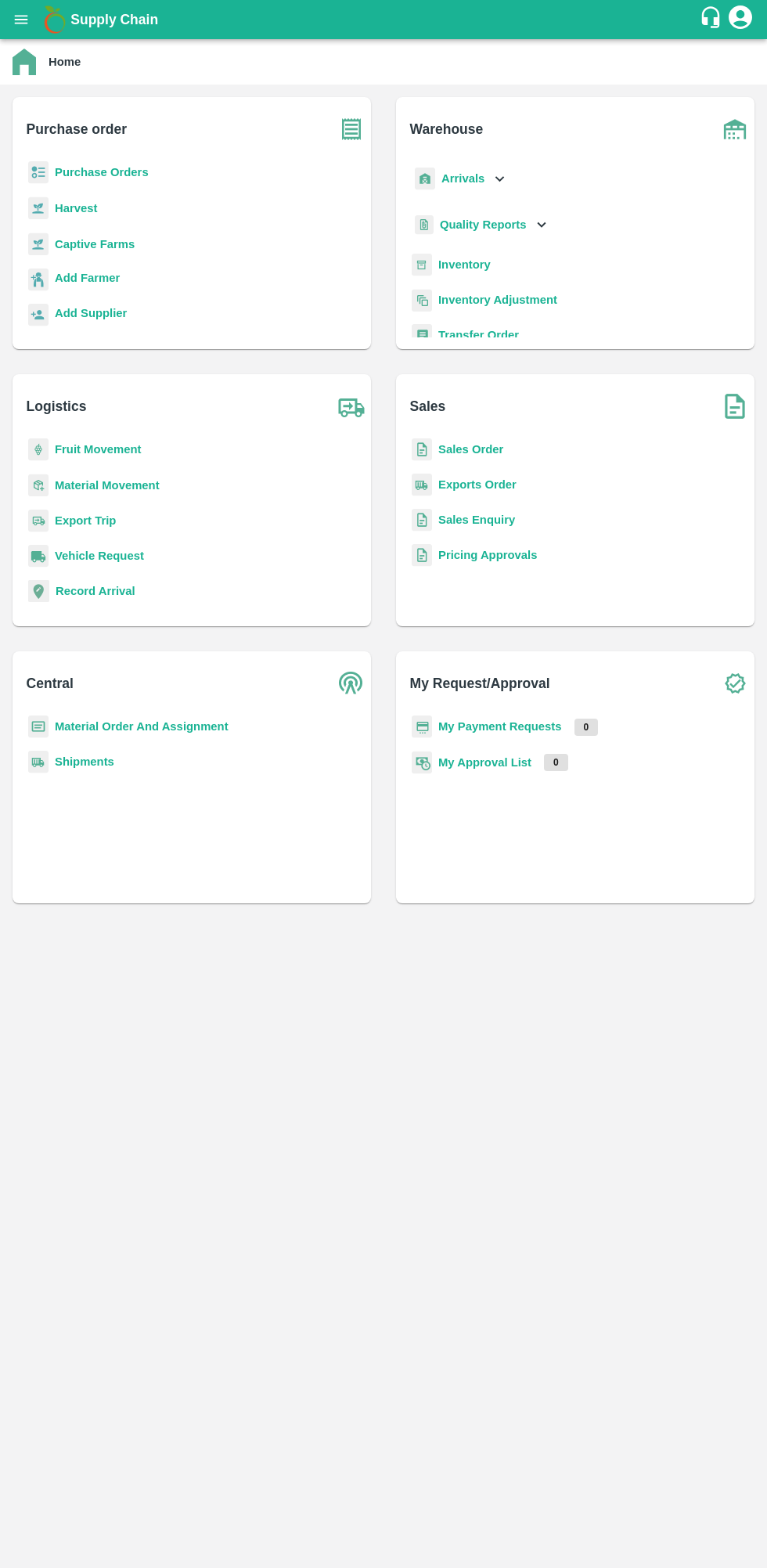
click at [120, 174] on b "Purchase Orders" at bounding box center [102, 171] width 94 height 12
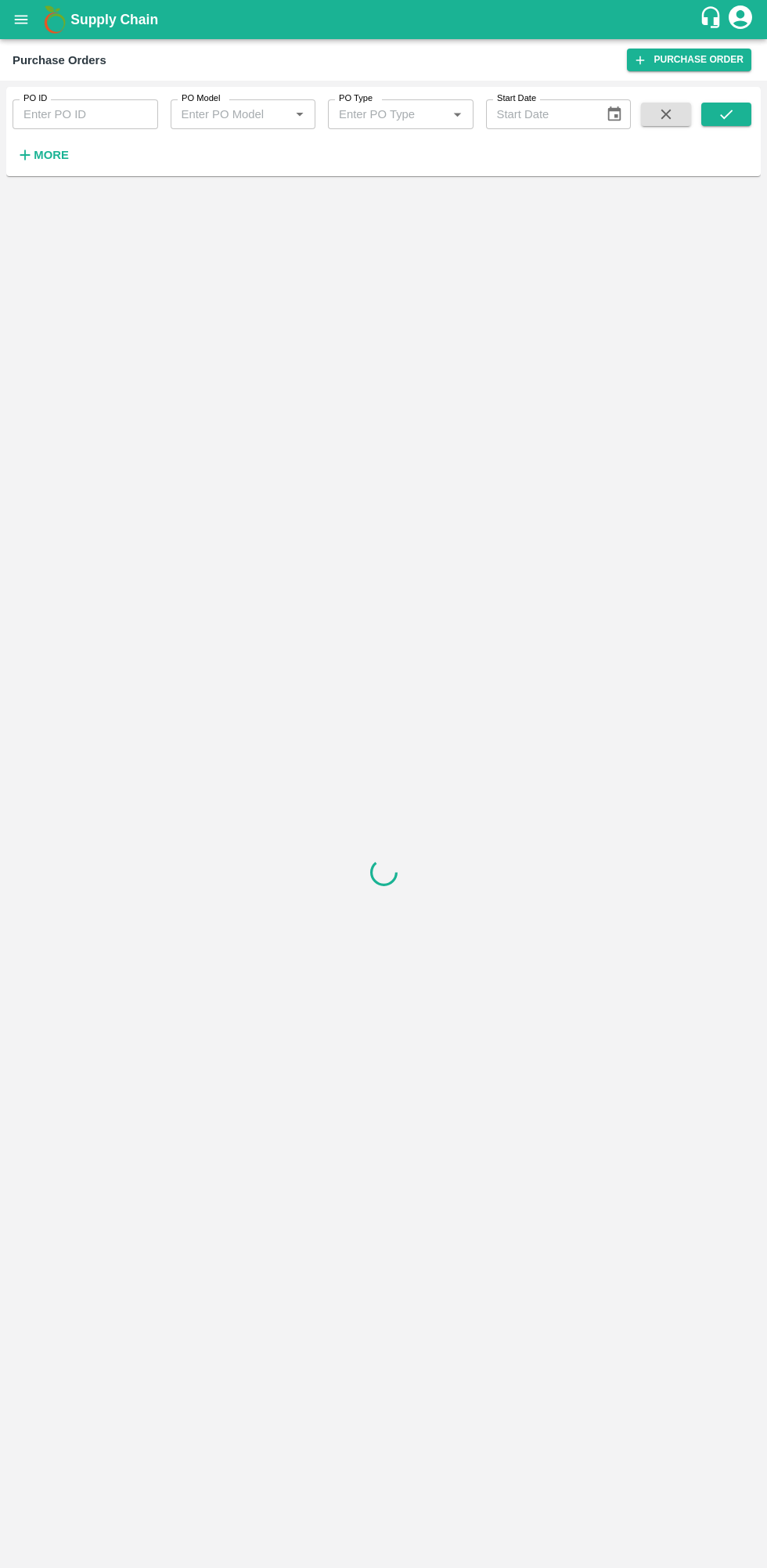
click at [35, 160] on strong "More" at bounding box center [51, 155] width 35 height 12
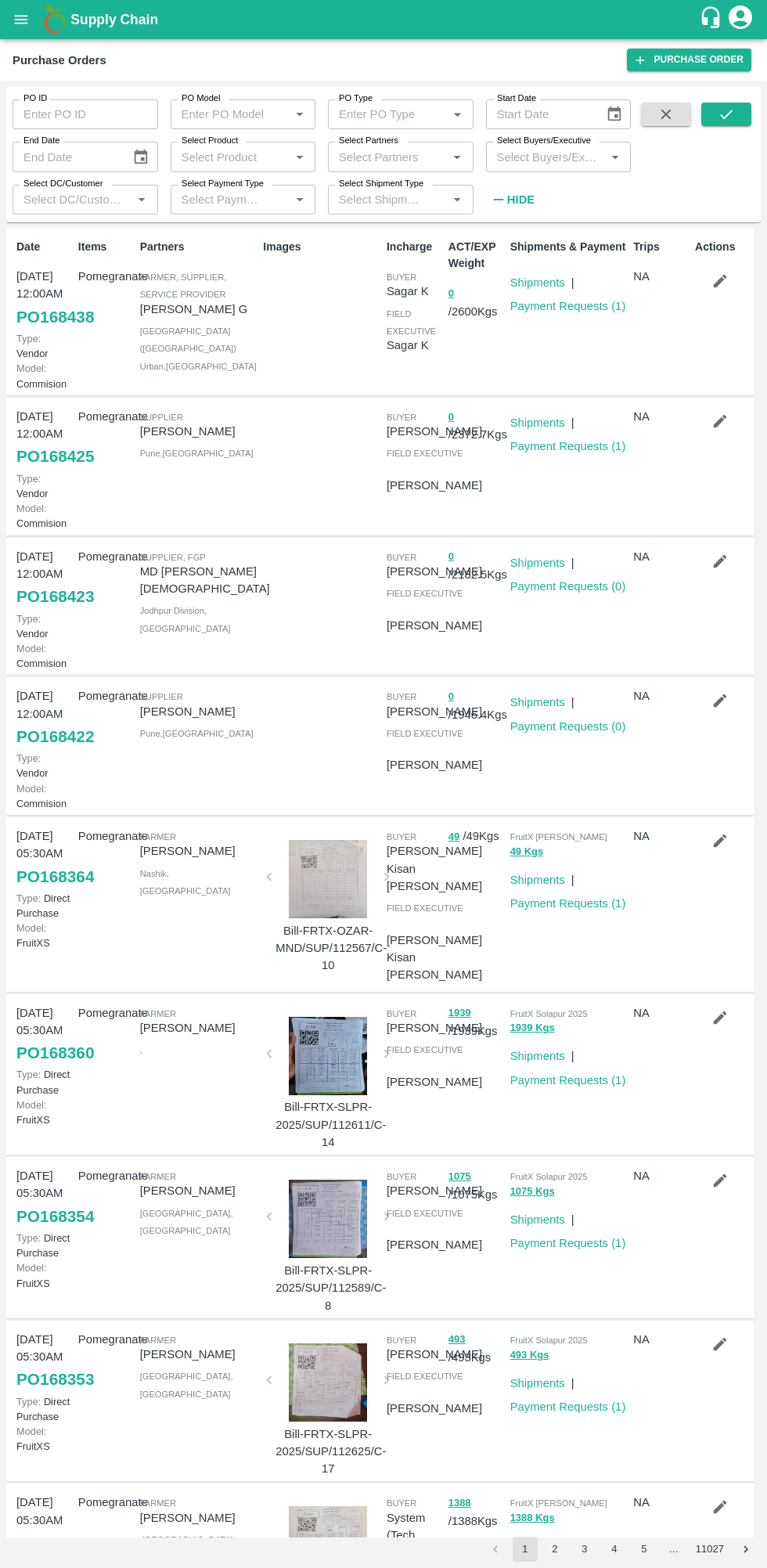
click at [570, 593] on link "Payment Requests ( 0 )" at bounding box center [568, 586] width 116 height 12
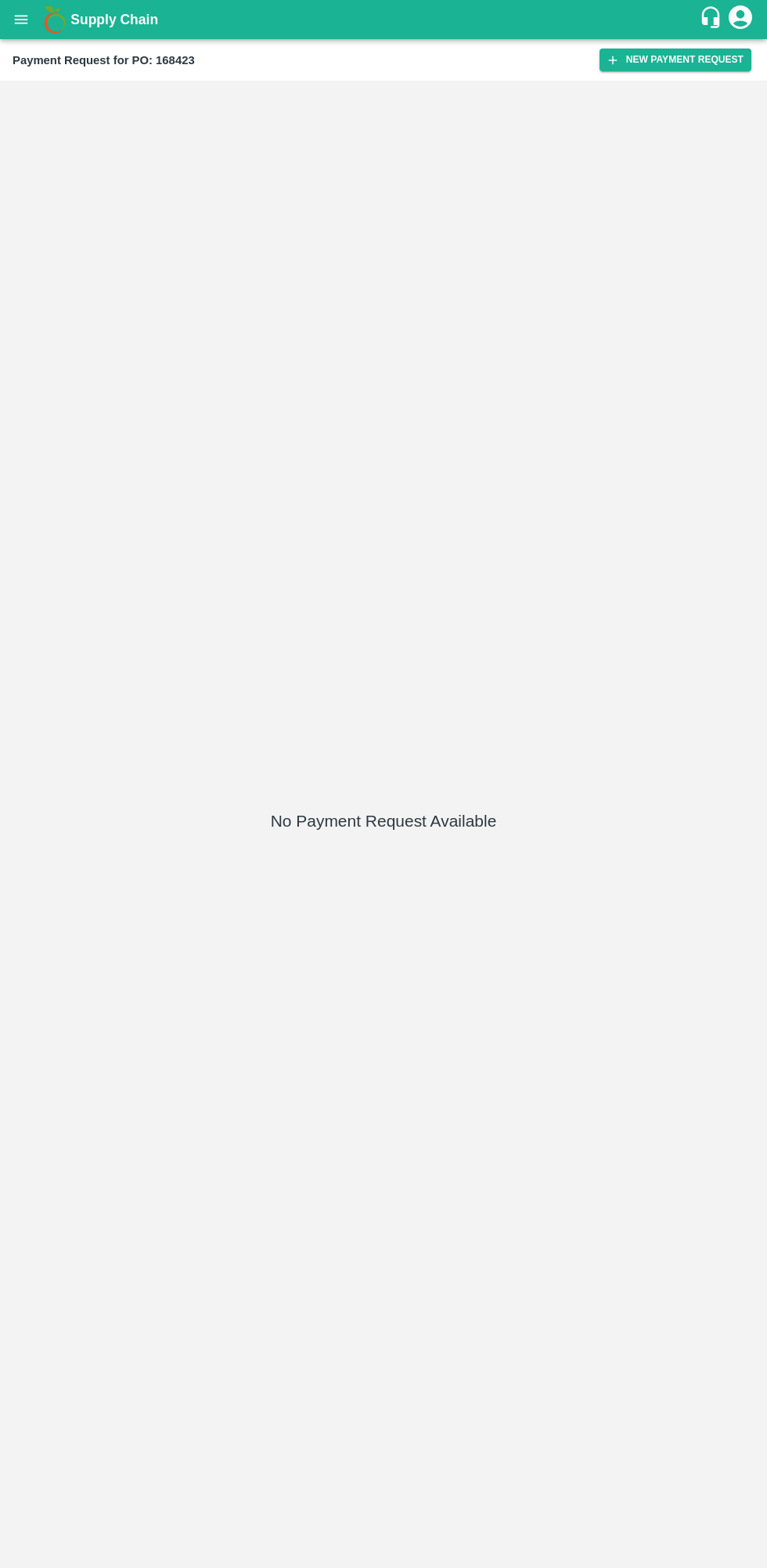
click at [663, 64] on button "New Payment Request" at bounding box center [676, 60] width 152 height 22
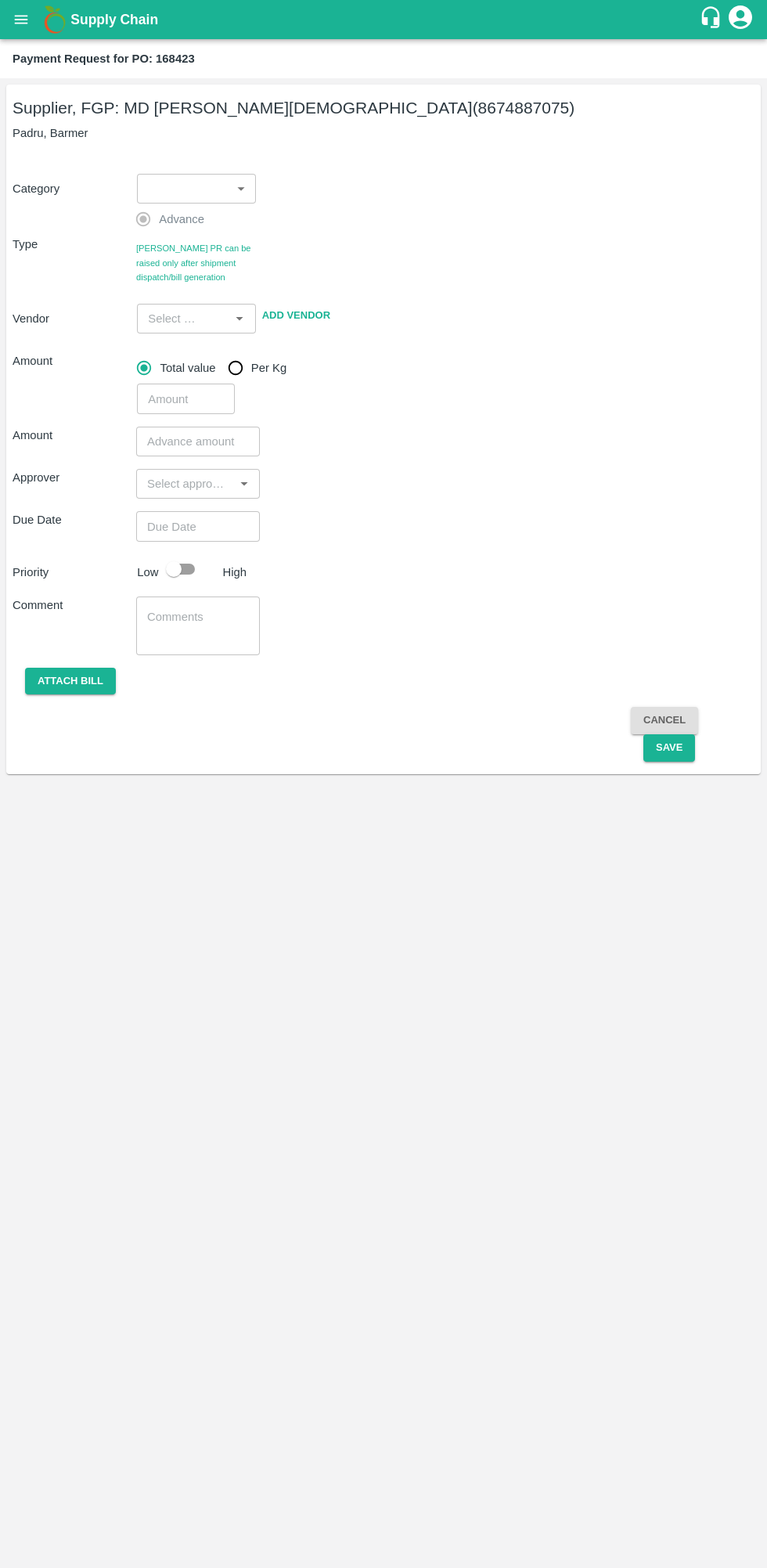
click at [203, 194] on body "Supply Chain Payment Request for PO: 168423 Supplier, FGP: MD Rabiul Islam (867…" at bounding box center [383, 784] width 767 height 1568
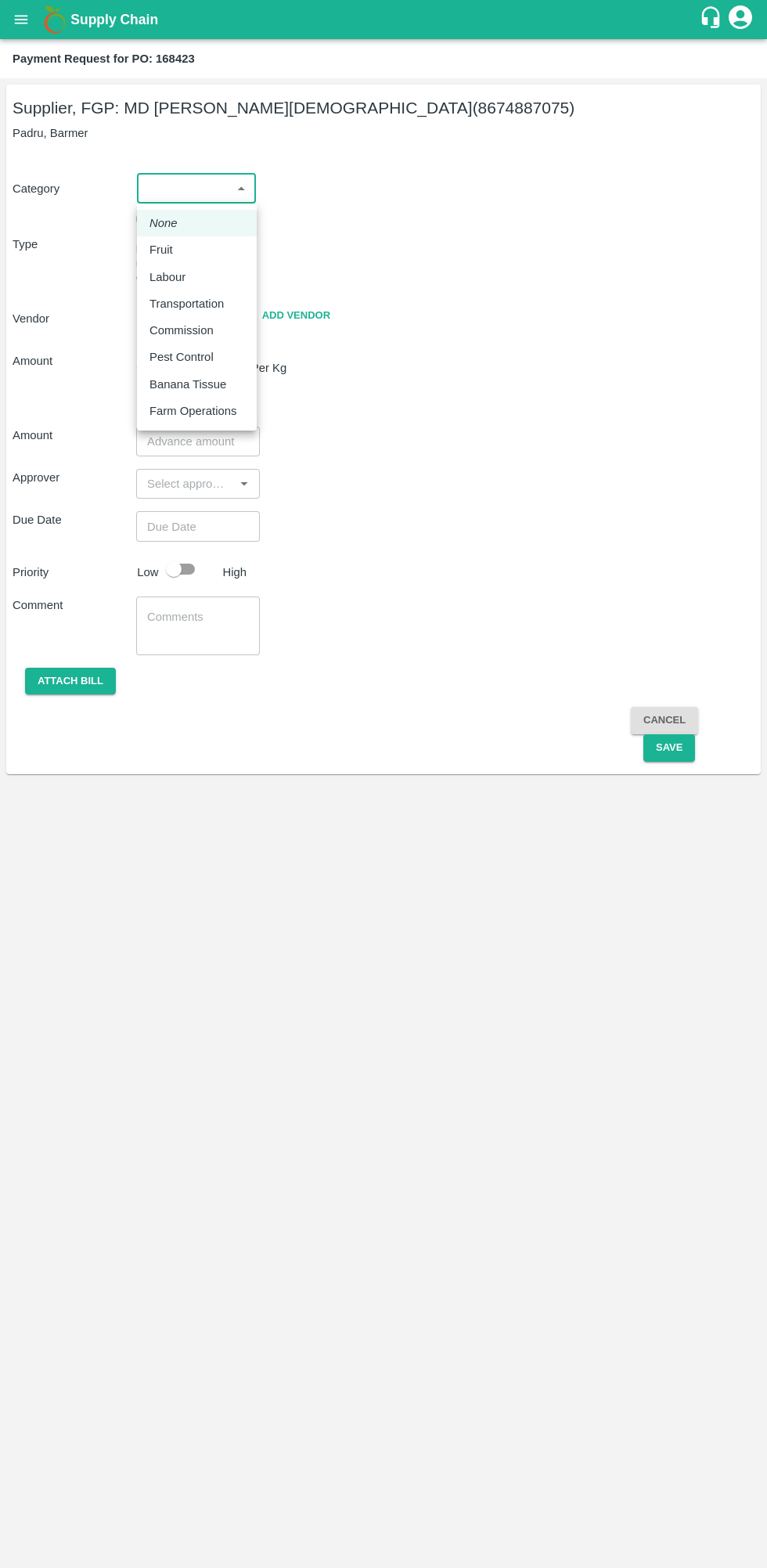
click at [188, 254] on div "Fruit" at bounding box center [197, 250] width 95 height 17
type input "1"
type input "MD Rabiul Islam - 8674887075(Supplier, FGP)"
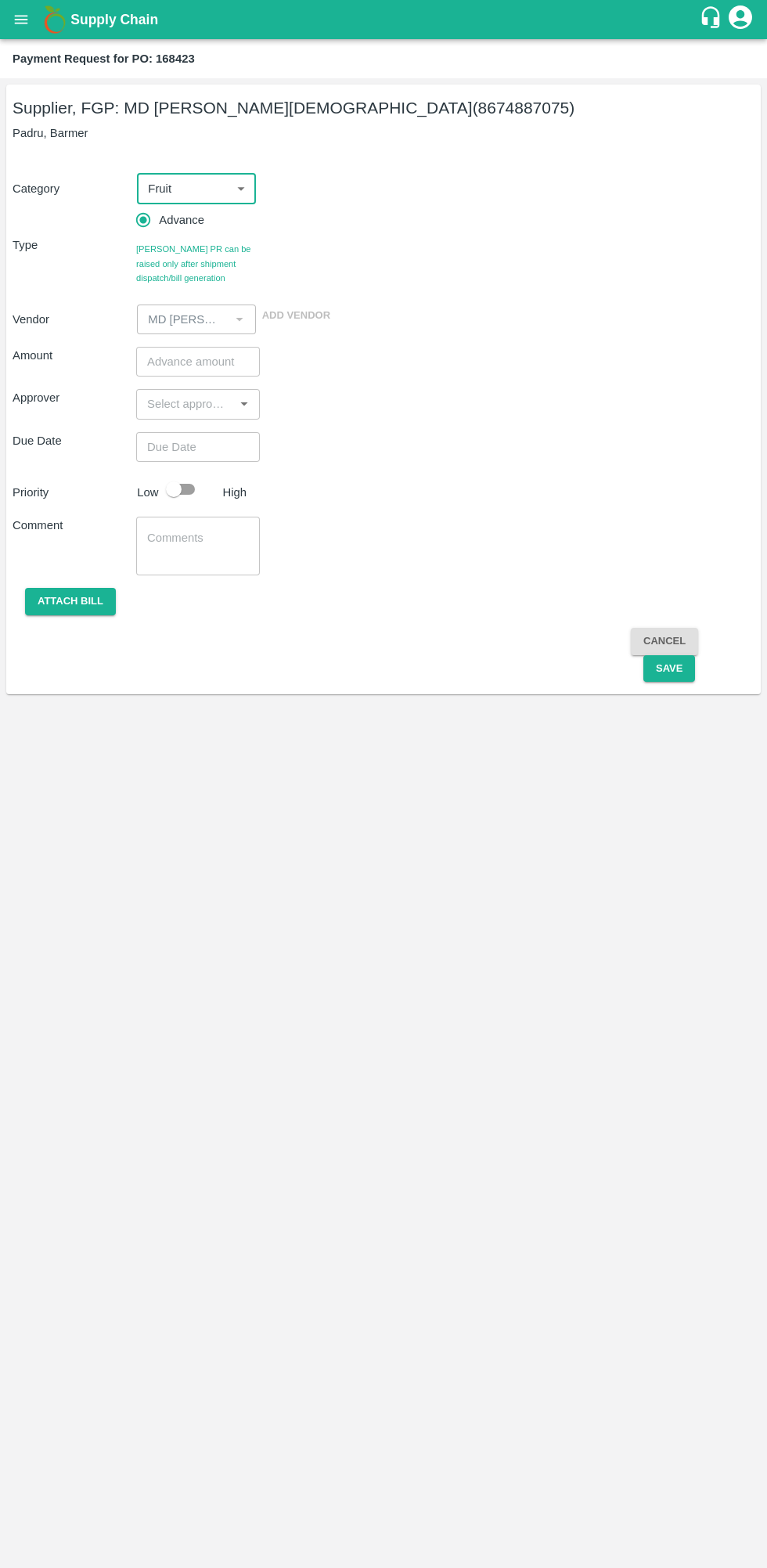
click at [186, 361] on input "number" at bounding box center [198, 361] width 124 height 30
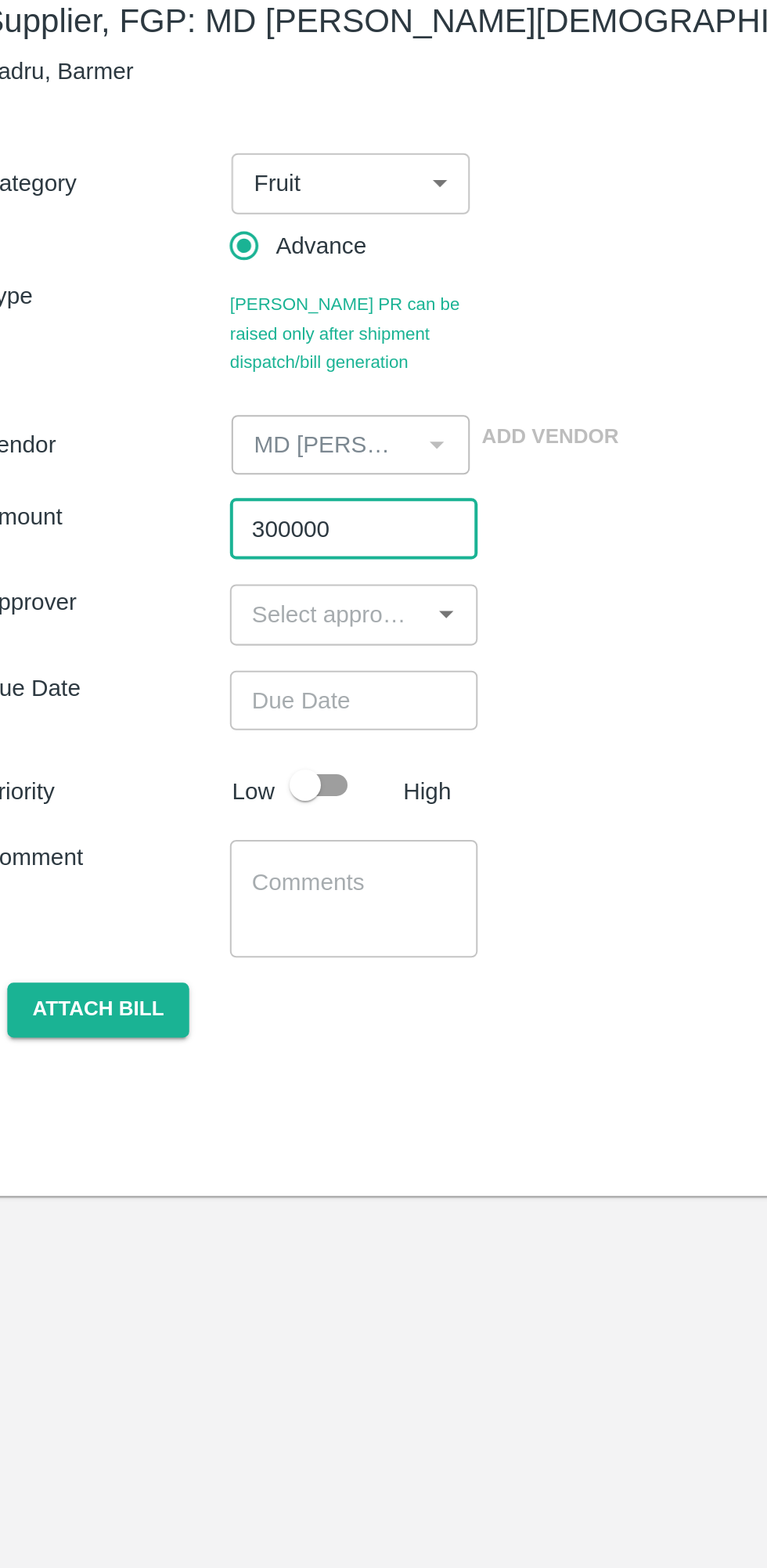
type input "300000"
click at [179, 407] on input "input" at bounding box center [185, 404] width 89 height 20
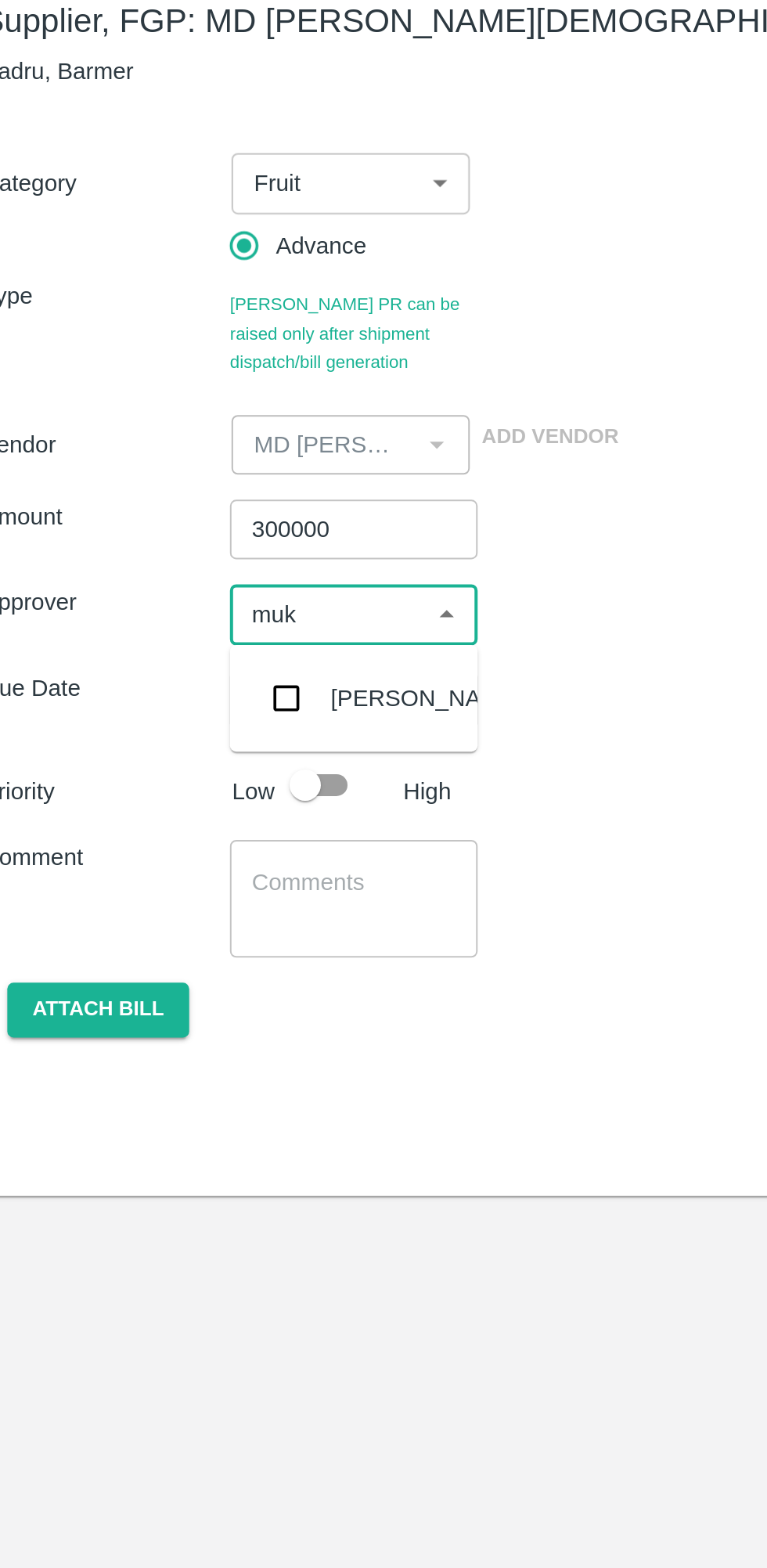
type input "muku"
click at [171, 441] on input "checkbox" at bounding box center [165, 446] width 32 height 32
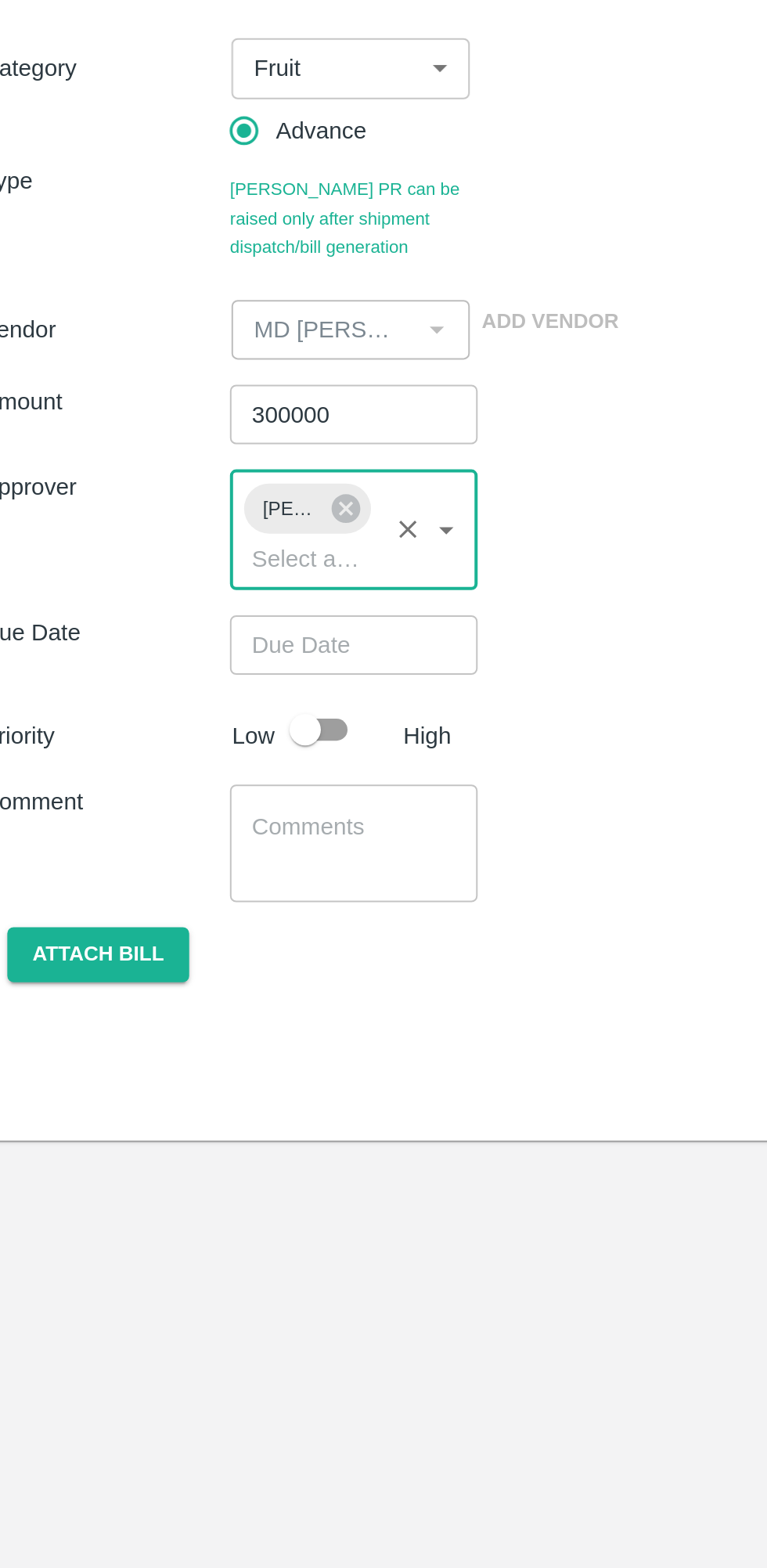
click at [179, 478] on input "Choose date" at bounding box center [192, 477] width 113 height 30
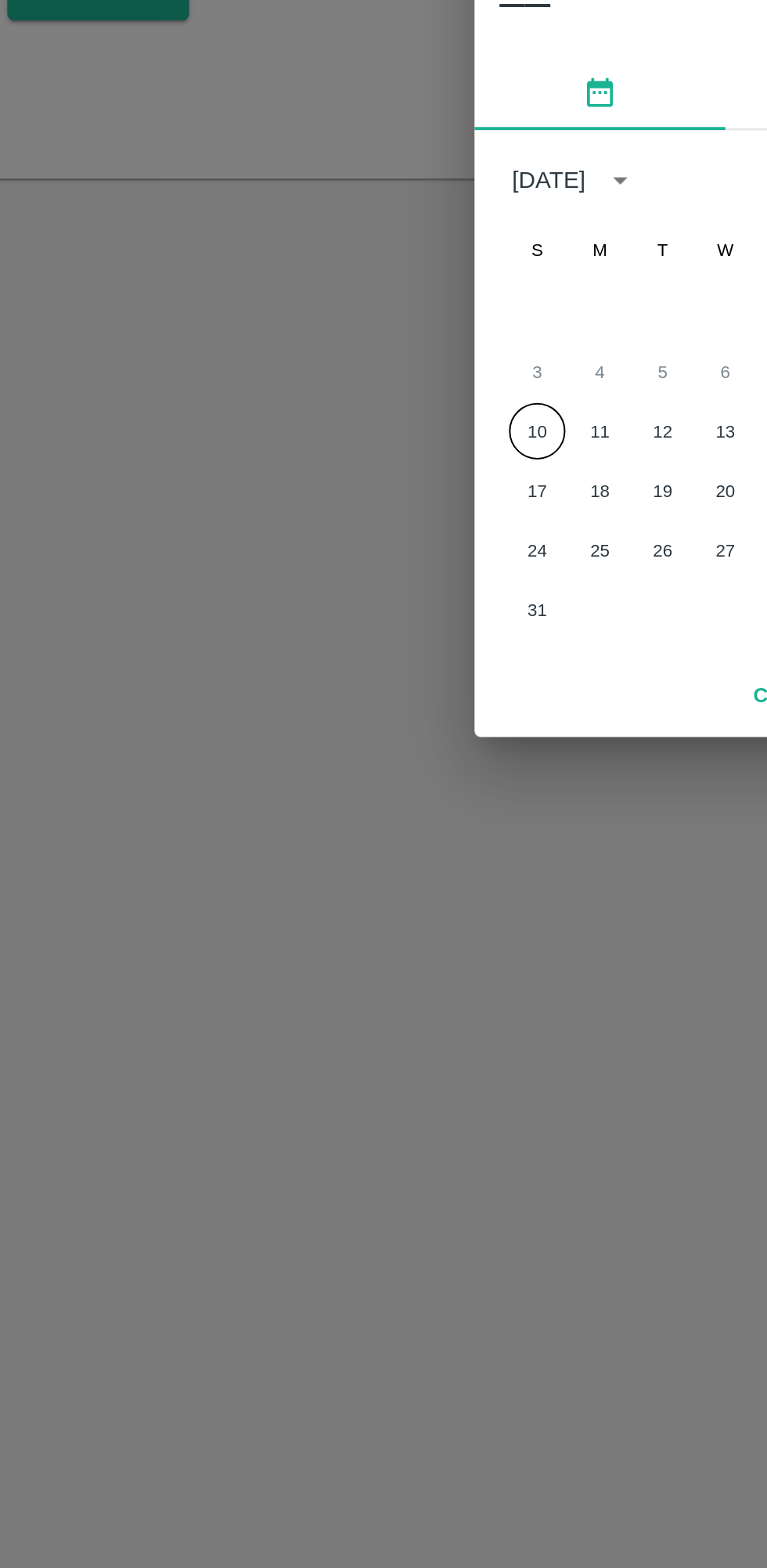
click at [289, 851] on button "10" at bounding box center [290, 850] width 28 height 28
type input "10/08/2025 12:00 AM"
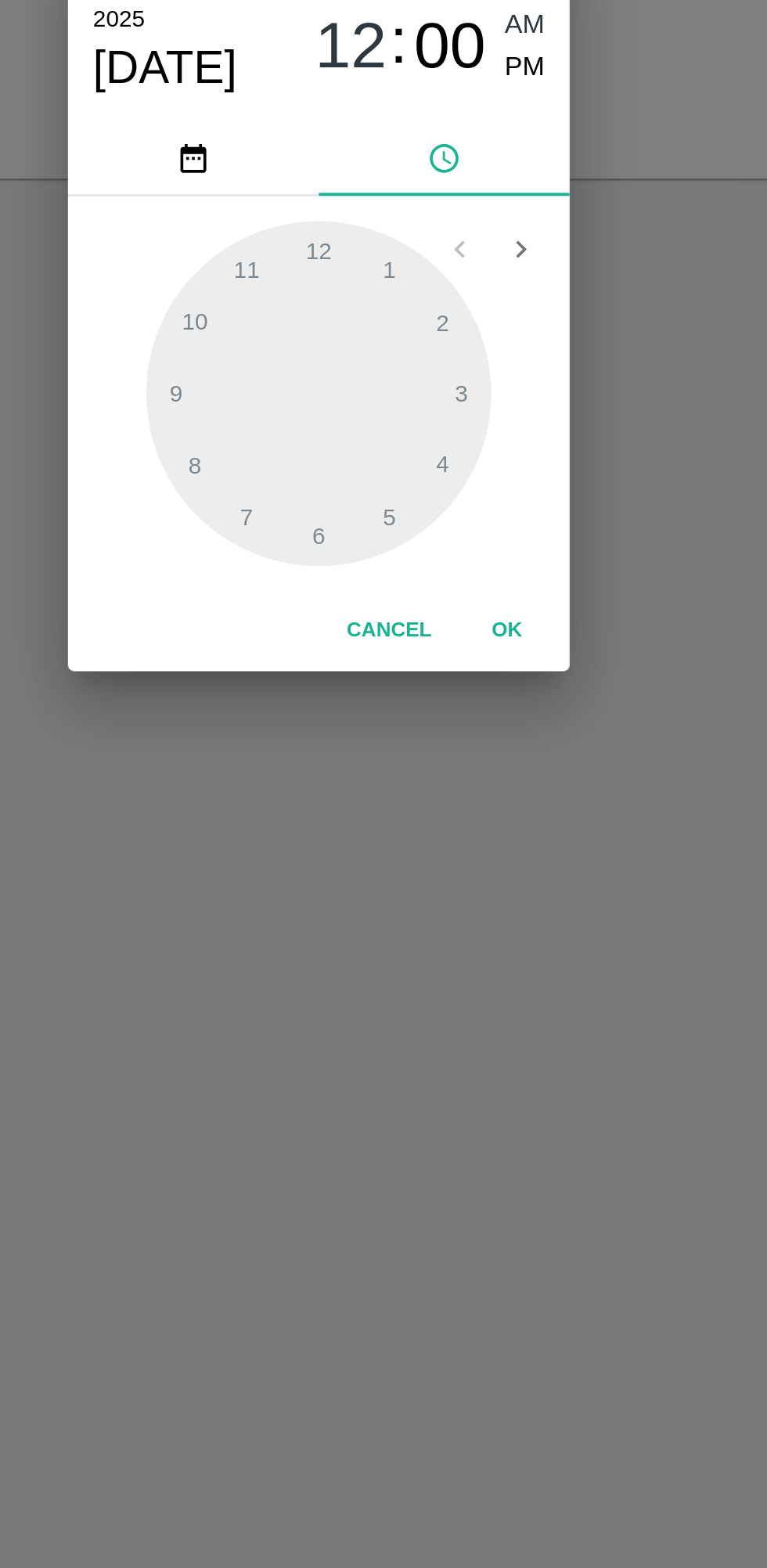
click at [486, 945] on button "OK" at bounding box center [478, 949] width 50 height 27
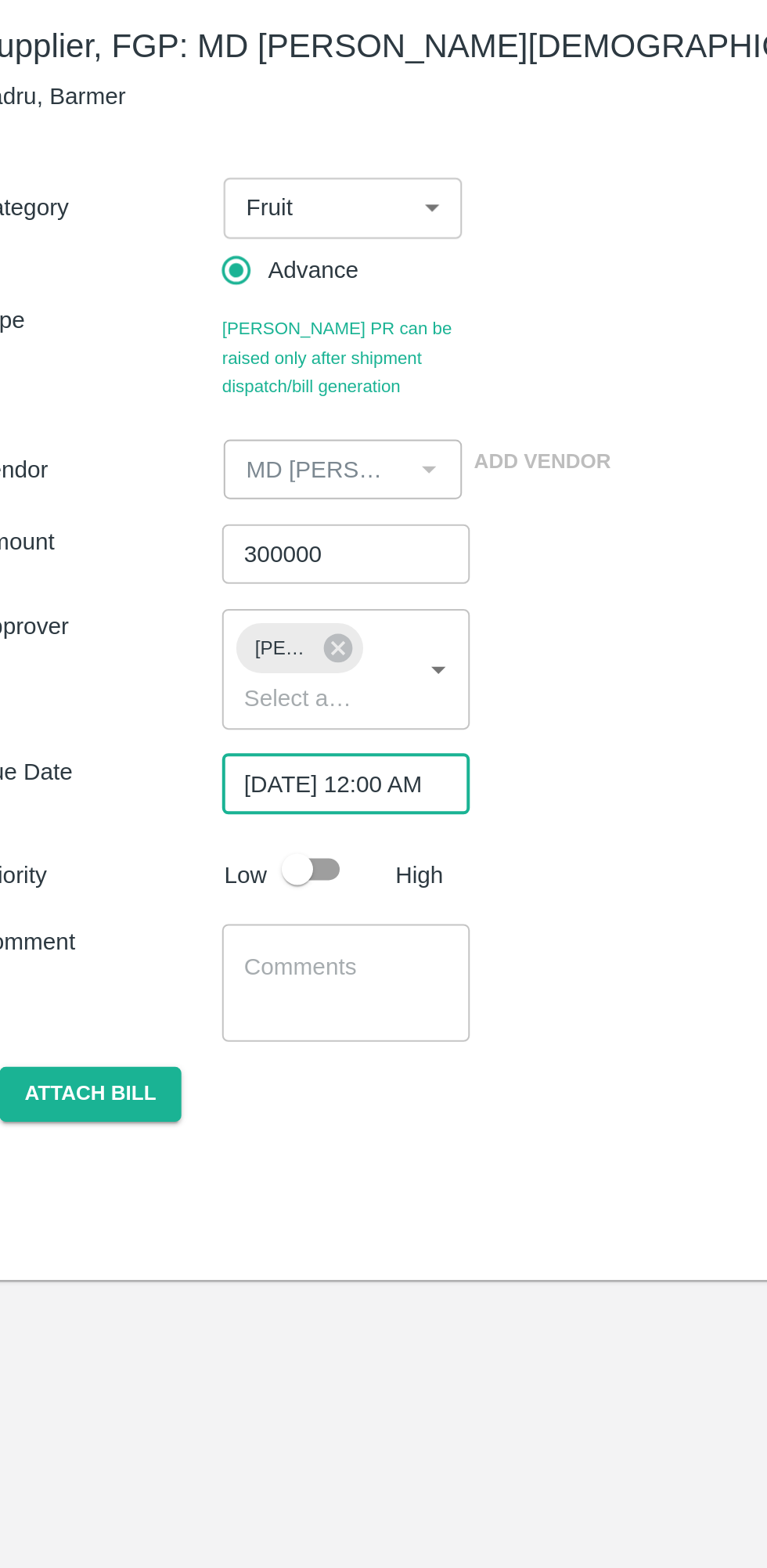
click at [188, 517] on input "checkbox" at bounding box center [174, 519] width 89 height 30
checkbox input "true"
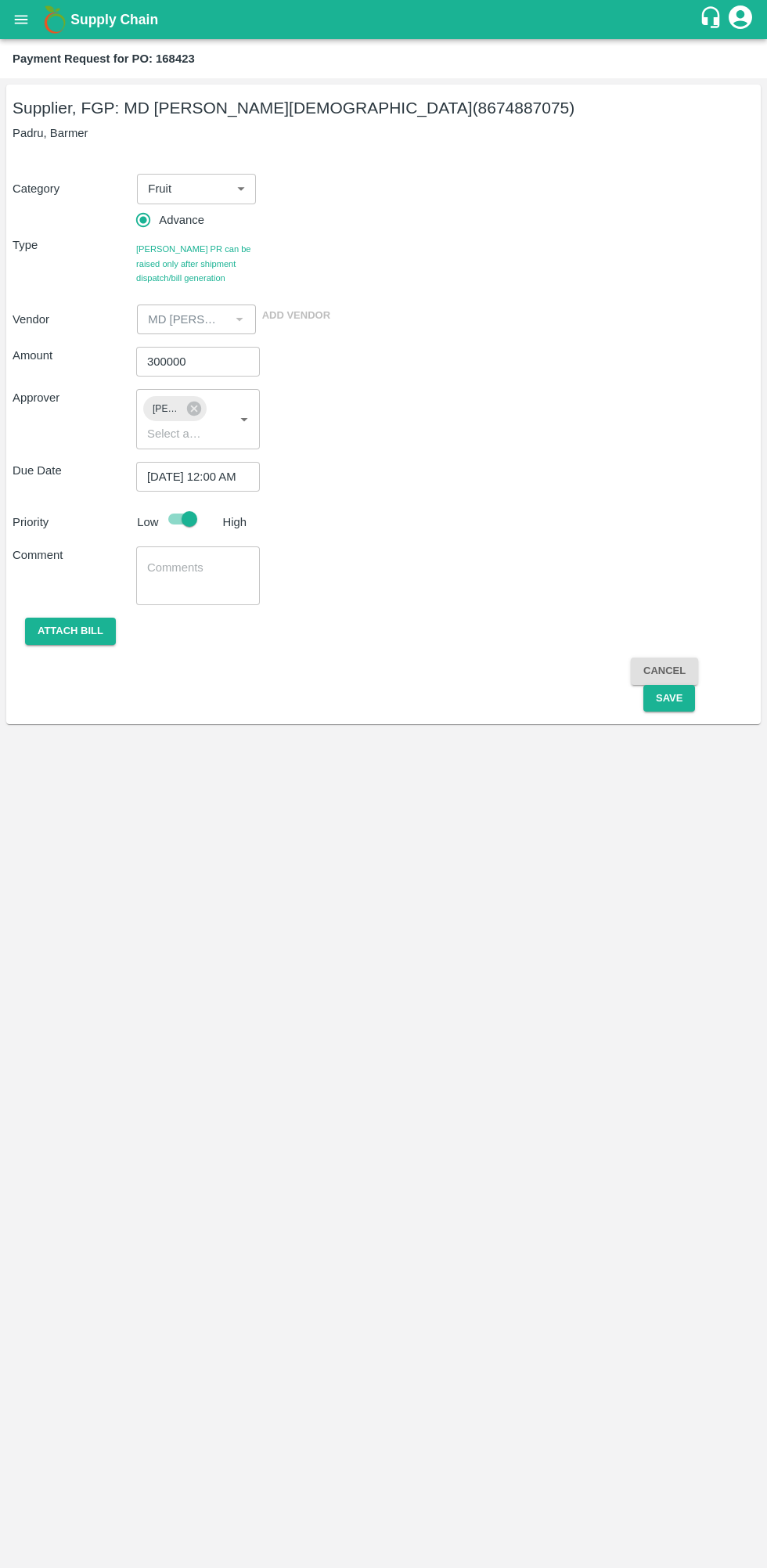
click at [669, 698] on button "Save" at bounding box center [669, 698] width 51 height 27
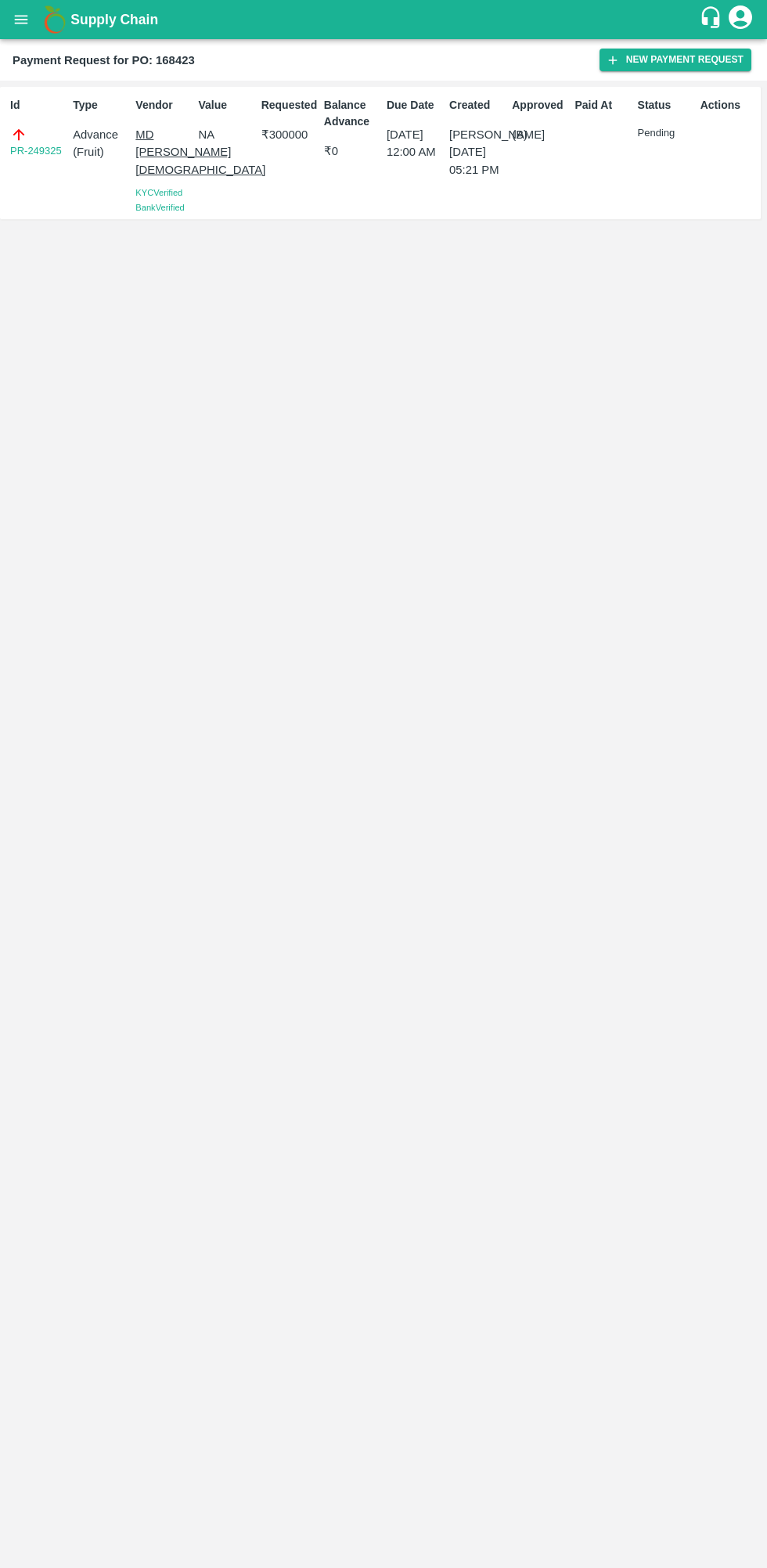
click at [21, 20] on icon "open drawer" at bounding box center [21, 19] width 13 height 8
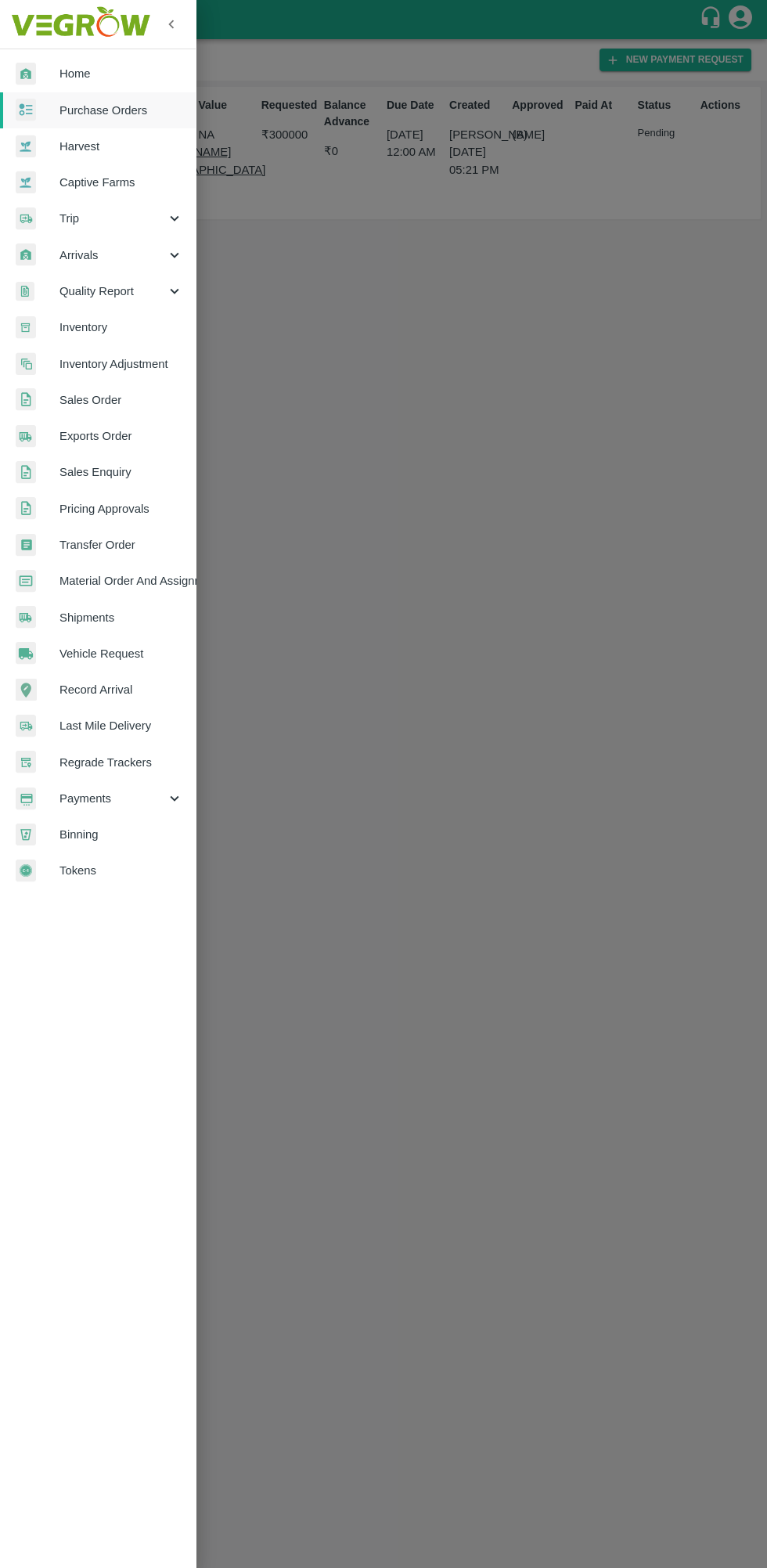
click at [96, 762] on span "Regrade Trackers" at bounding box center [121, 762] width 124 height 17
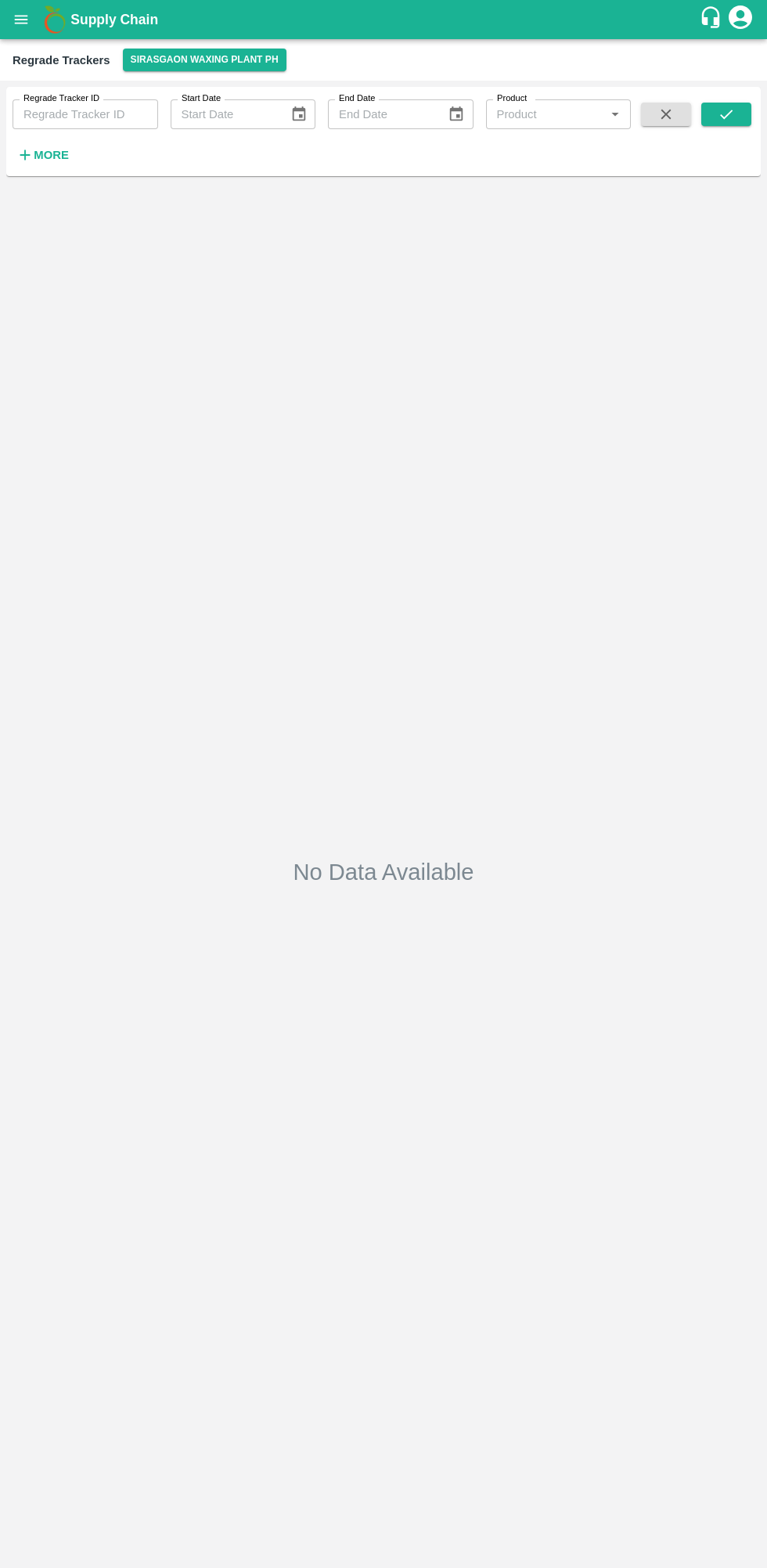
click at [32, 24] on button "open drawer" at bounding box center [21, 20] width 36 height 36
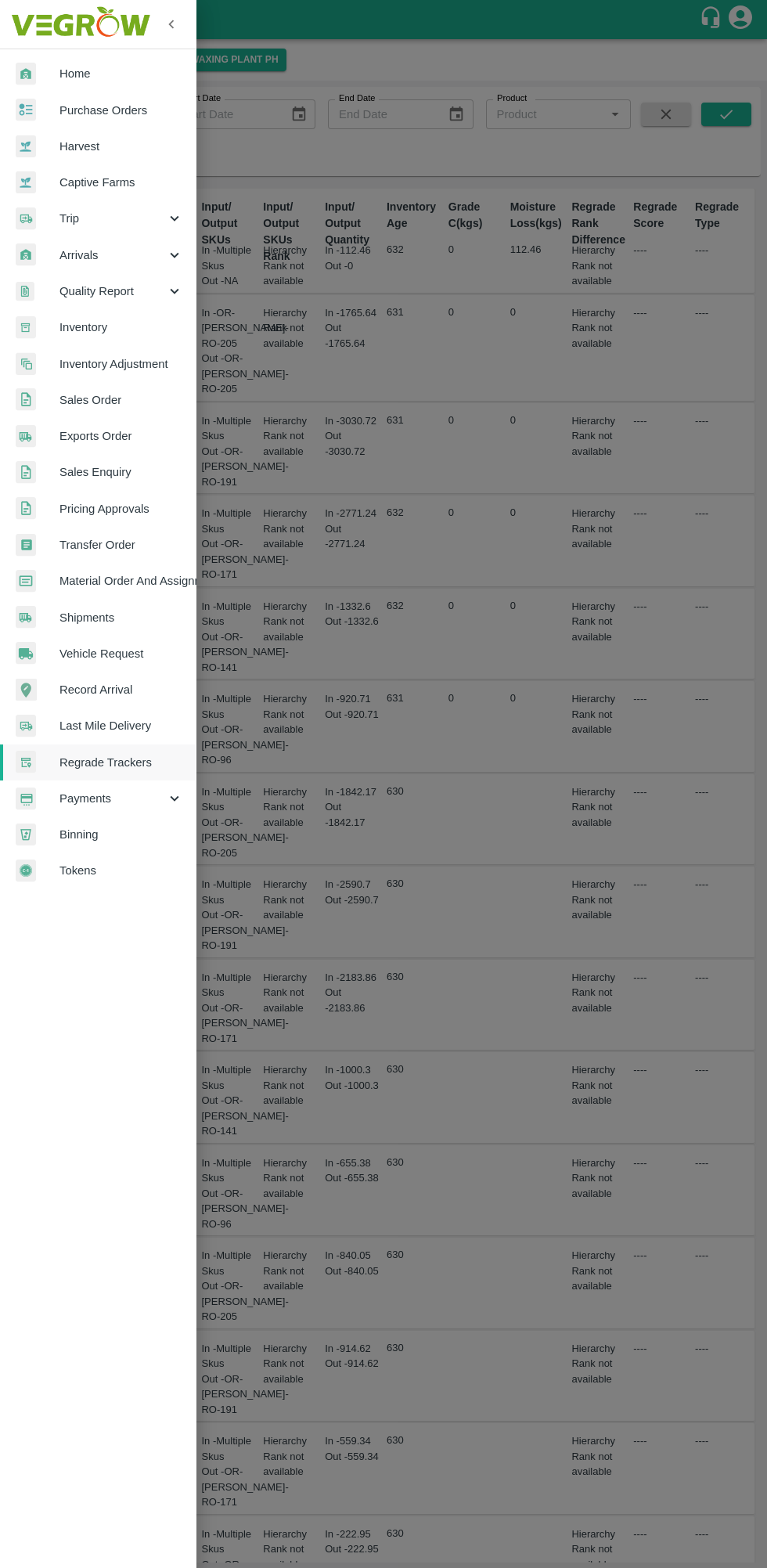
click at [116, 793] on span "Payments" at bounding box center [113, 798] width 106 height 17
click at [108, 798] on span "Payments" at bounding box center [113, 798] width 106 height 17
click at [112, 798] on span "Payments" at bounding box center [113, 798] width 106 height 17
click at [124, 836] on span "My Payment Requests" at bounding box center [127, 834] width 111 height 17
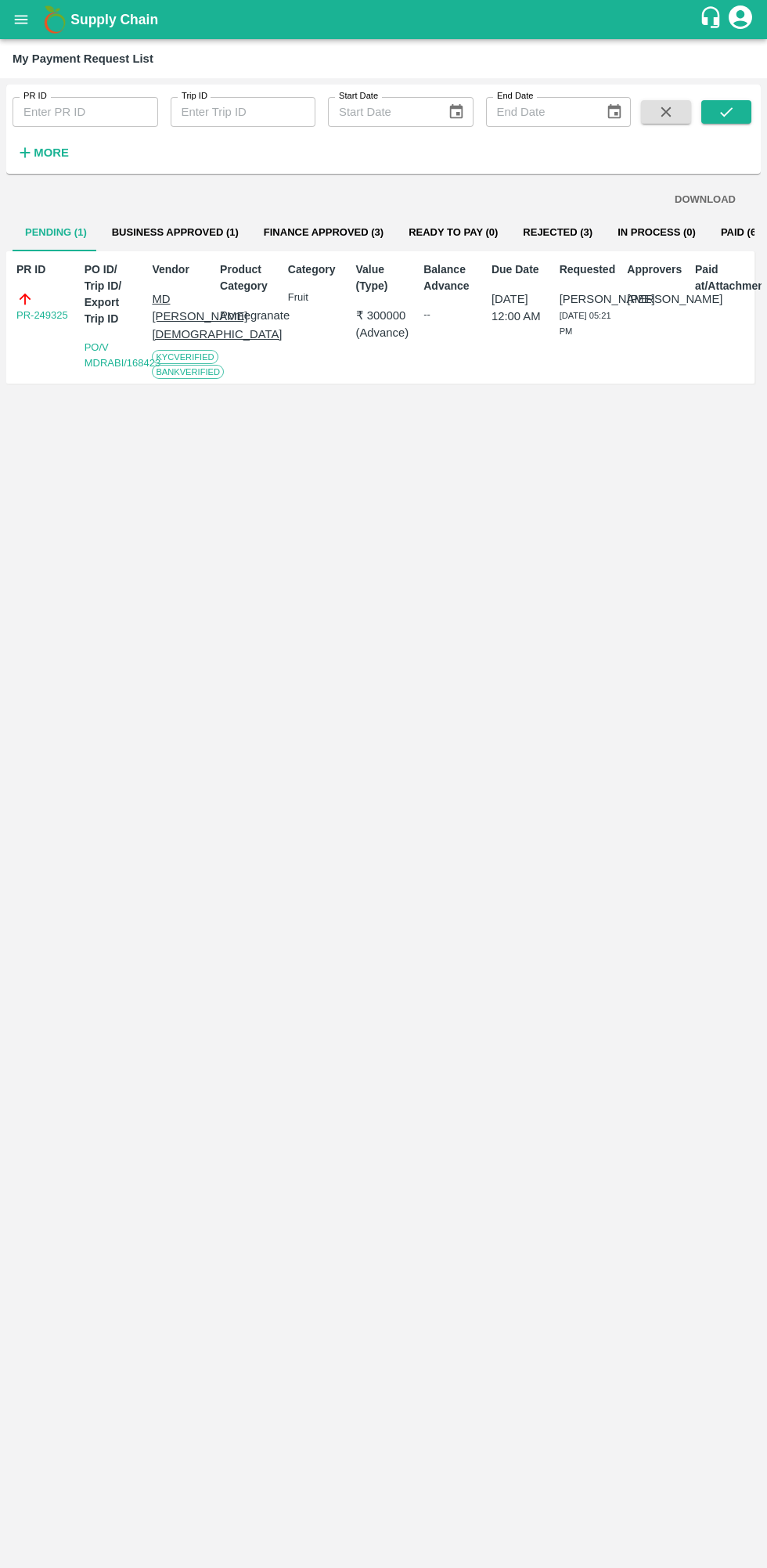
click at [158, 232] on button "Business Approved (1)" at bounding box center [175, 232] width 152 height 37
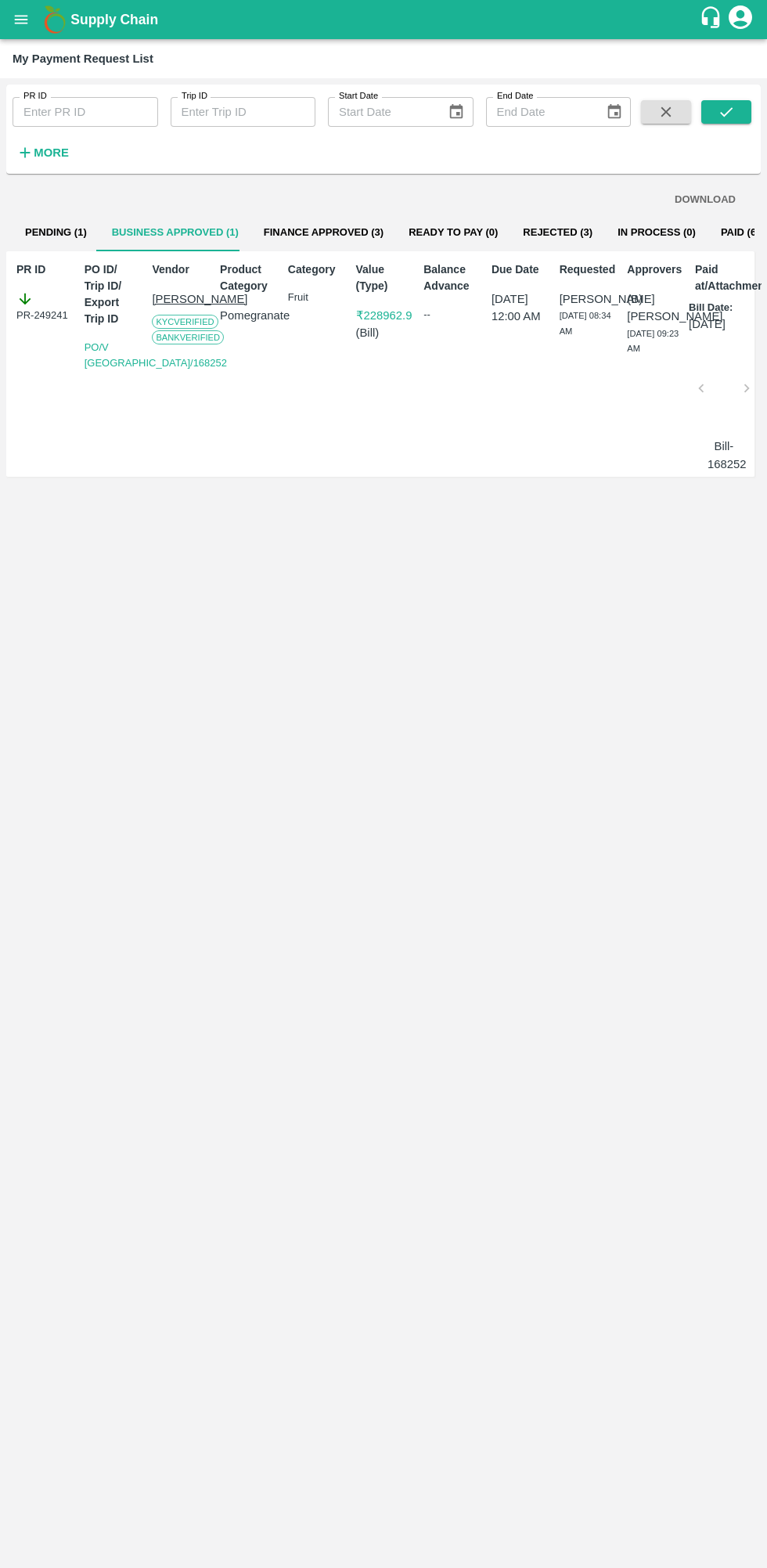
click at [320, 229] on button "Finance Approved (3)" at bounding box center [323, 232] width 144 height 37
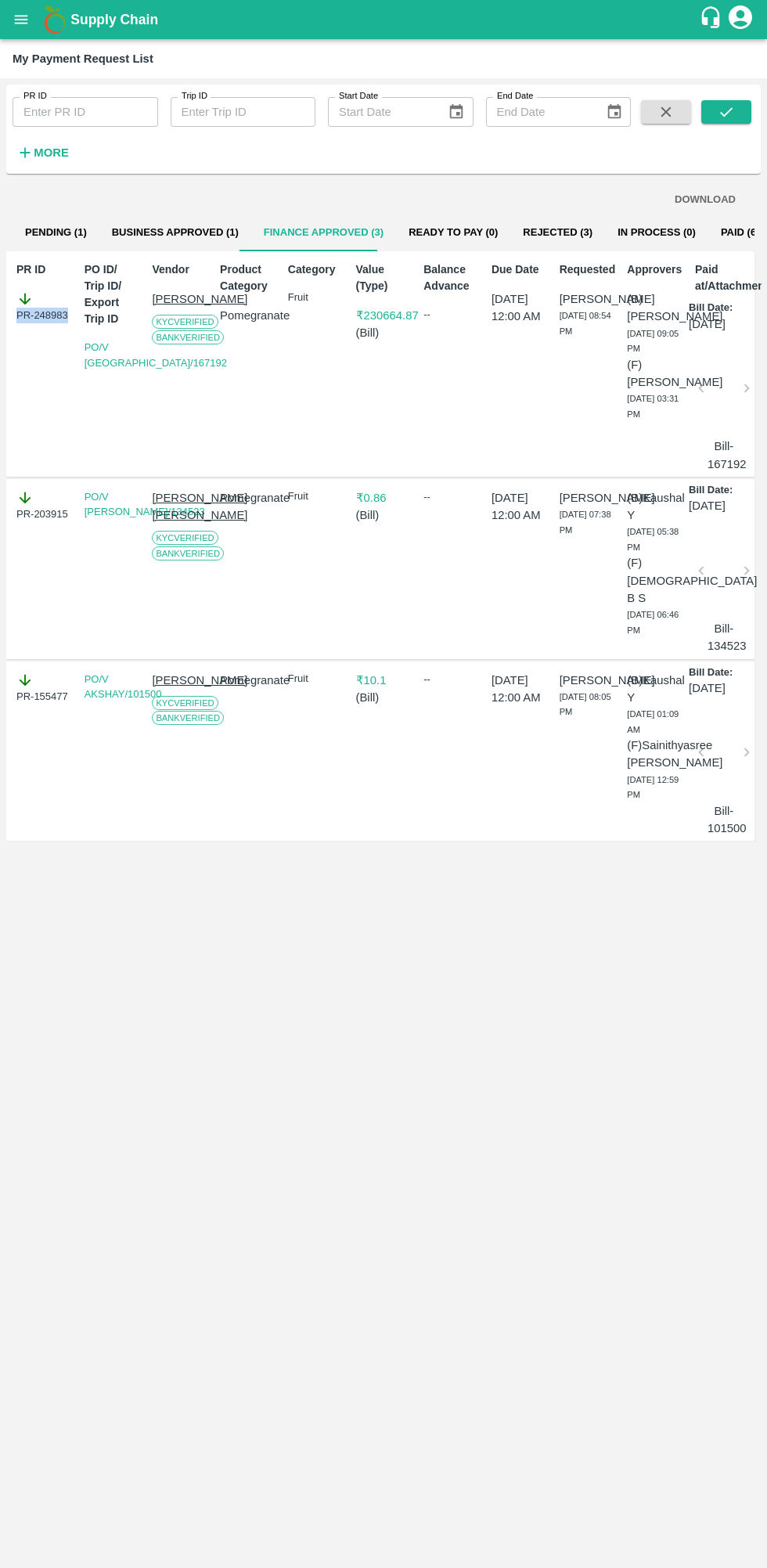
copy div "PR-248983"
